Goal: Information Seeking & Learning: Learn about a topic

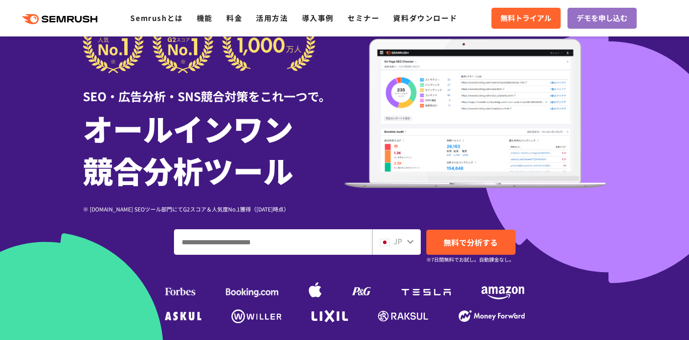
drag, startPoint x: 0, startPoint y: 0, endPoint x: 414, endPoint y: 241, distance: 478.9
click at [414, 241] on div "JP" at bounding box center [396, 242] width 49 height 26
click at [411, 240] on icon at bounding box center [410, 241] width 7 height 7
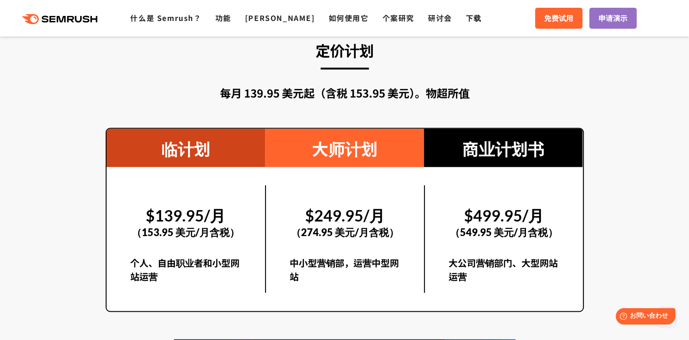
scroll to position [1458, 0]
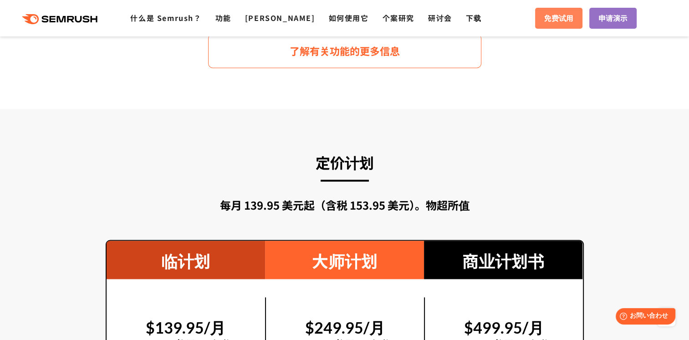
click at [552, 18] on span "免费试用" at bounding box center [558, 18] width 29 height 12
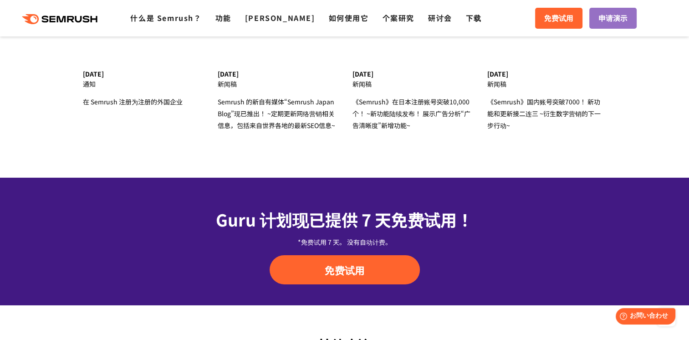
scroll to position [3052, 0]
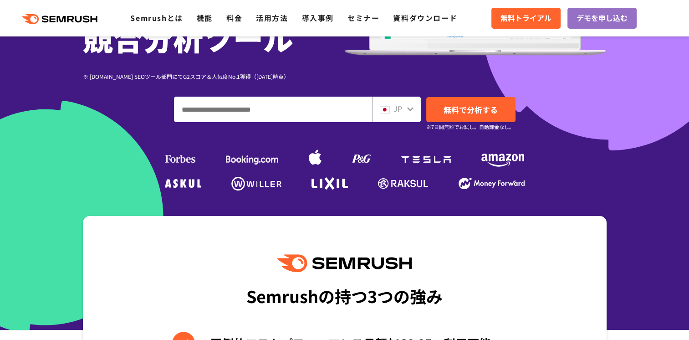
scroll to position [182, 0]
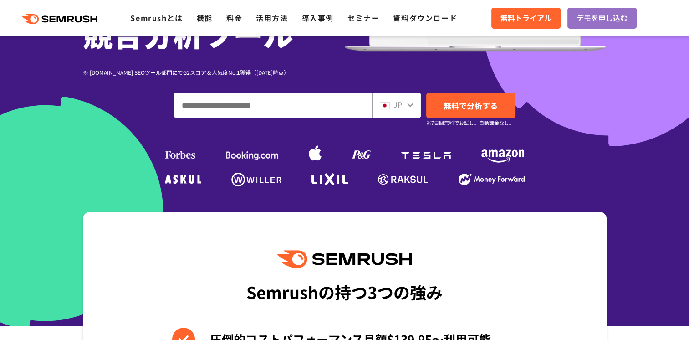
click at [273, 108] on input "ドメイン、キーワードまたはURLを入力してください" at bounding box center [272, 105] width 197 height 25
click at [405, 104] on div "JP" at bounding box center [394, 105] width 29 height 12
click at [413, 107] on icon at bounding box center [410, 104] width 7 height 7
click at [404, 107] on div "JP" at bounding box center [394, 105] width 29 height 12
click at [403, 106] on div "JP" at bounding box center [394, 105] width 29 height 12
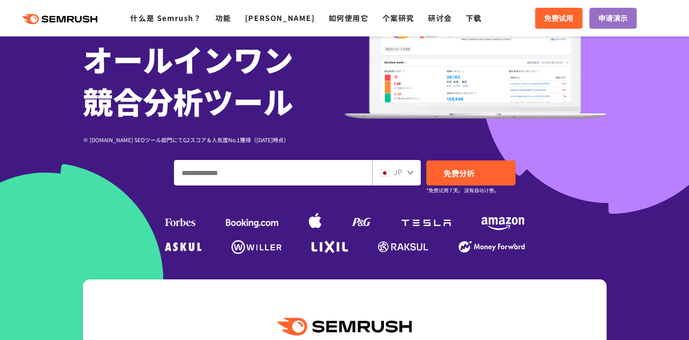
scroll to position [91, 0]
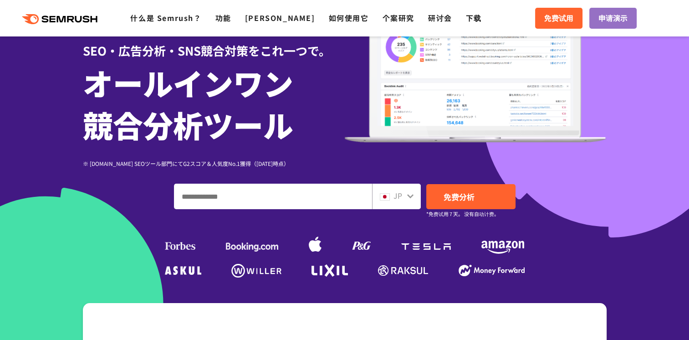
click at [231, 195] on input "输入您的域名、关键字或网址" at bounding box center [272, 196] width 197 height 25
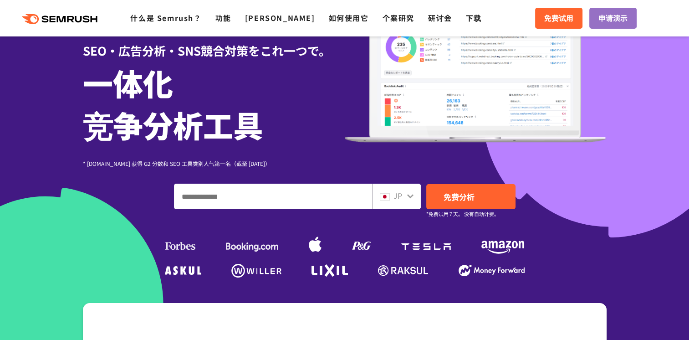
scroll to position [93, 0]
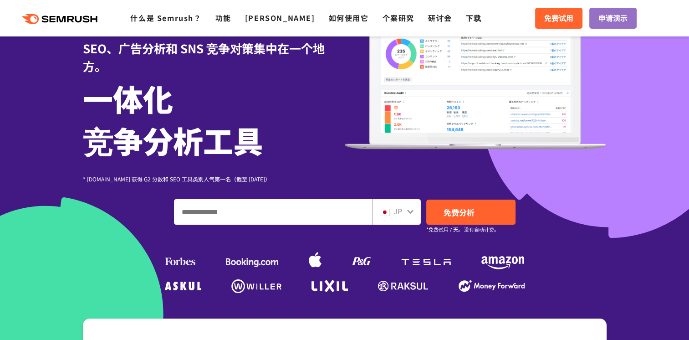
click at [246, 211] on input "输入您的域名、关键字或网址" at bounding box center [272, 212] width 197 height 25
click at [236, 216] on input "输入您的域名、关键字或网址" at bounding box center [272, 212] width 197 height 25
click at [288, 214] on input "输入您的域名、关键字或网址" at bounding box center [272, 212] width 197 height 25
drag, startPoint x: 29, startPoint y: 198, endPoint x: 119, endPoint y: 203, distance: 90.8
click at [83, 199] on div "SEO、广告分析和 SNS 竞争对策集中在一个地方。 一体化 竞争分析工具 * [DOMAIN_NAME] 获得 G2 分数和 SEO 工具类别人气第一名（截…" at bounding box center [345, 131] width 524 height 330
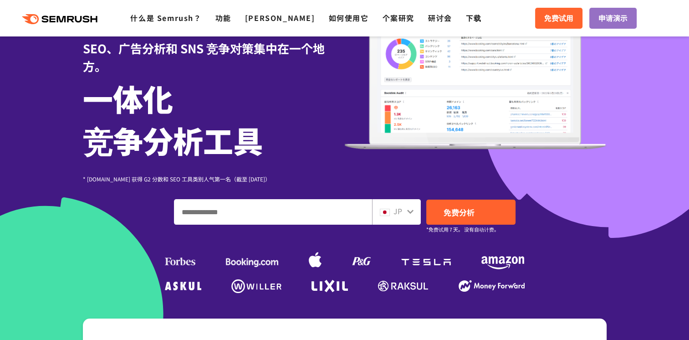
click at [261, 203] on input "输入您的域名、关键字或网址" at bounding box center [272, 212] width 197 height 25
paste input "**********"
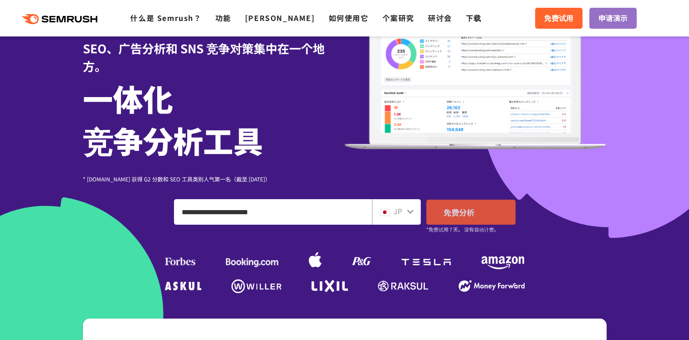
type input "**********"
click at [453, 209] on span "免费分析" at bounding box center [459, 211] width 31 height 11
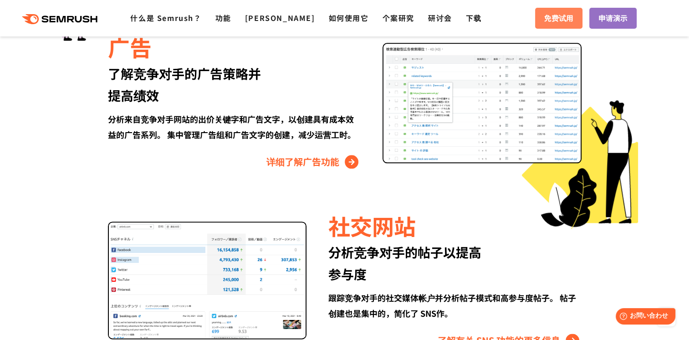
scroll to position [1050, 0]
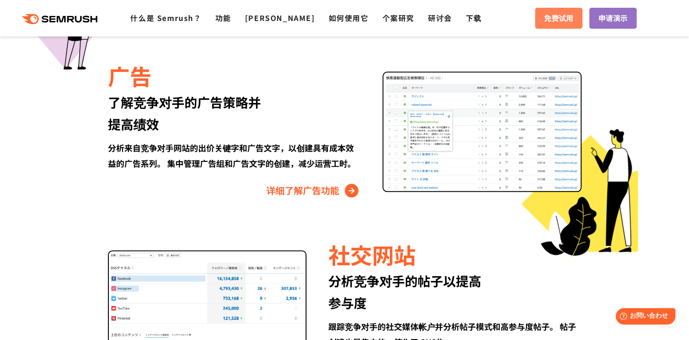
click at [545, 20] on span "免费试用" at bounding box center [558, 18] width 29 height 12
